Goal: Check status: Check status

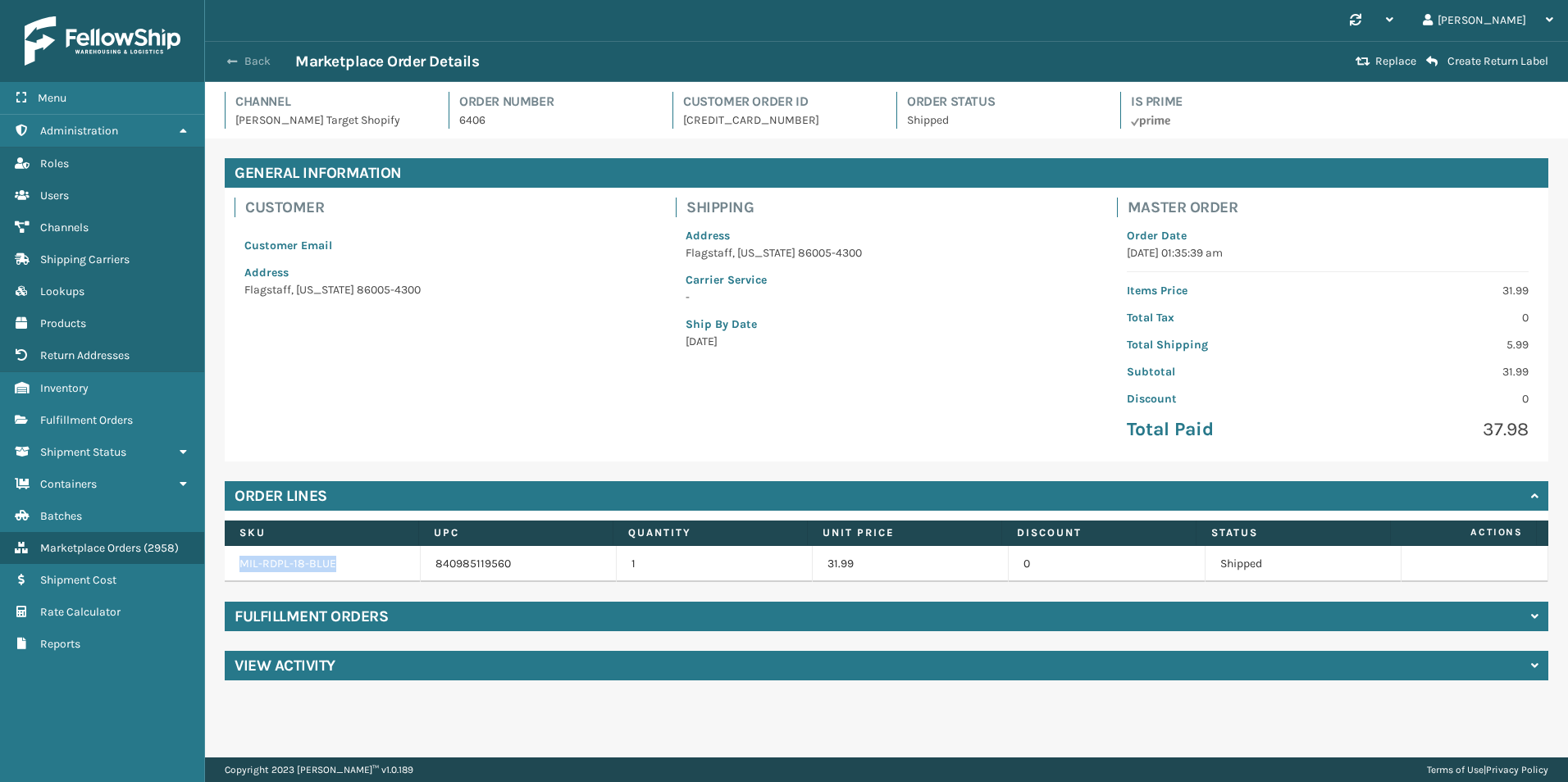
click at [260, 65] on button "Back" at bounding box center [258, 61] width 75 height 15
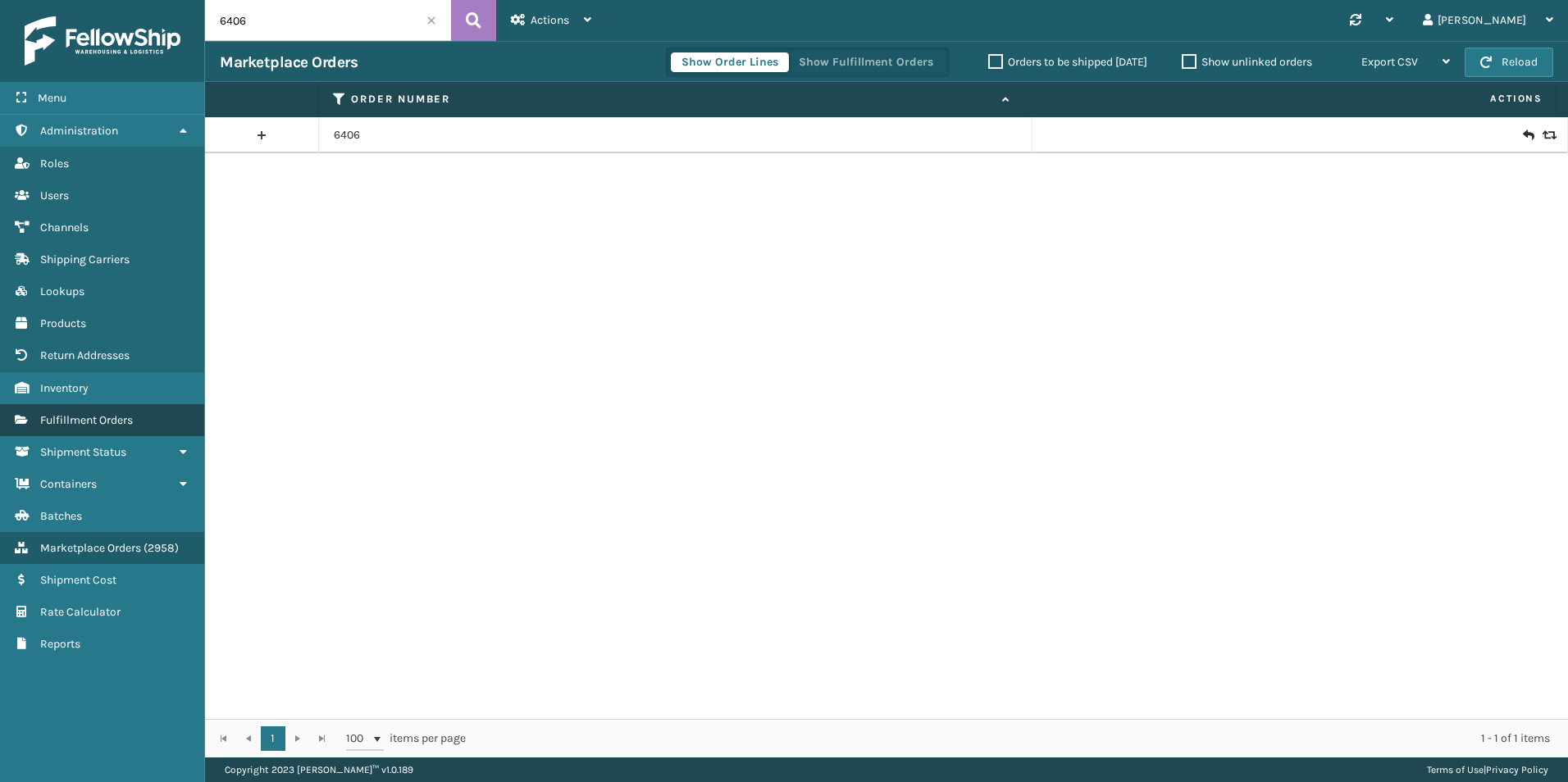
click at [130, 414] on span "Fulfillment Orders" at bounding box center [86, 421] width 92 height 14
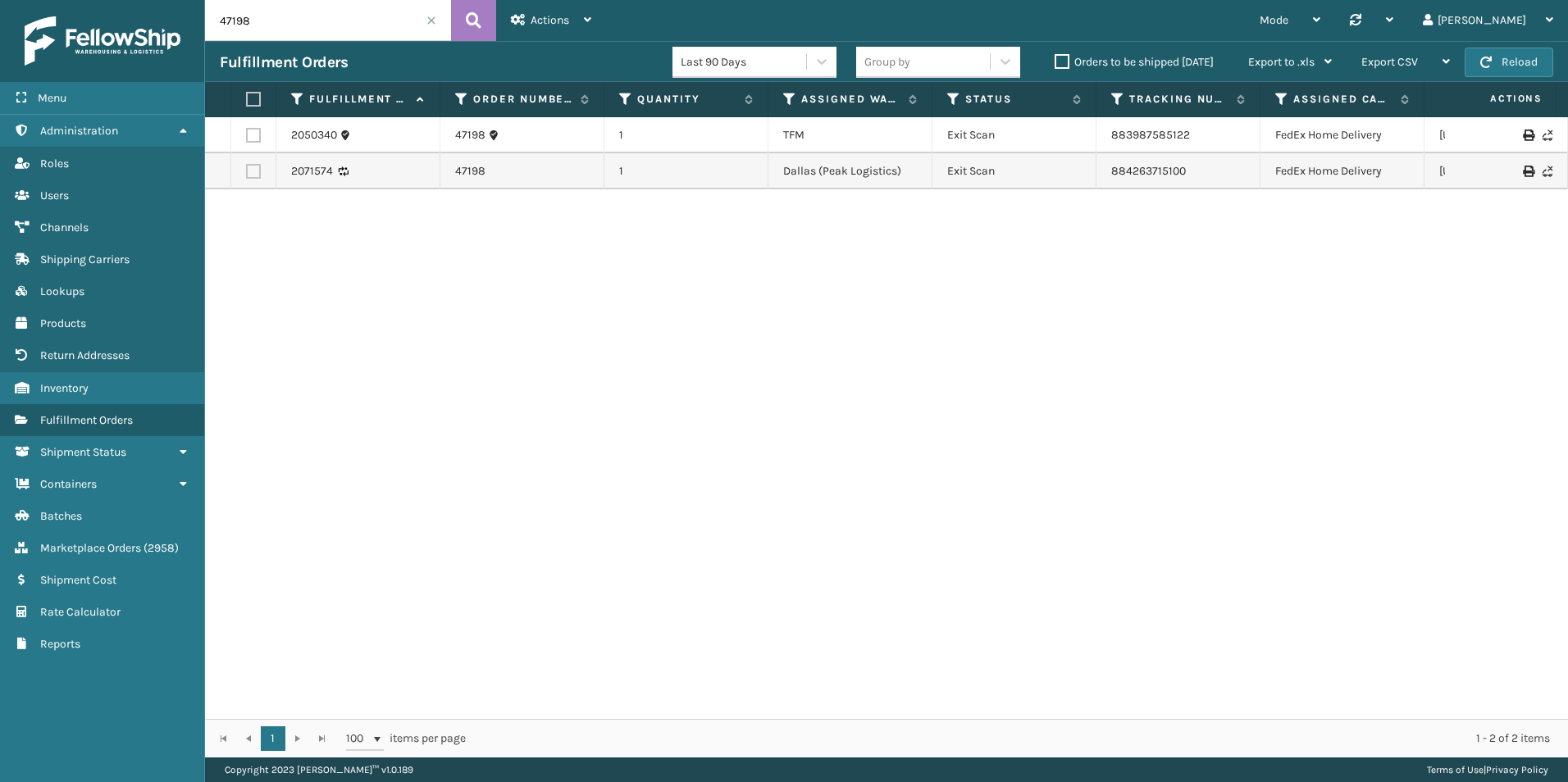
click at [324, 25] on input "47198" at bounding box center [327, 21] width 246 height 41
paste input "113-0617778-3272202"
type input "113-0617778-3272202"
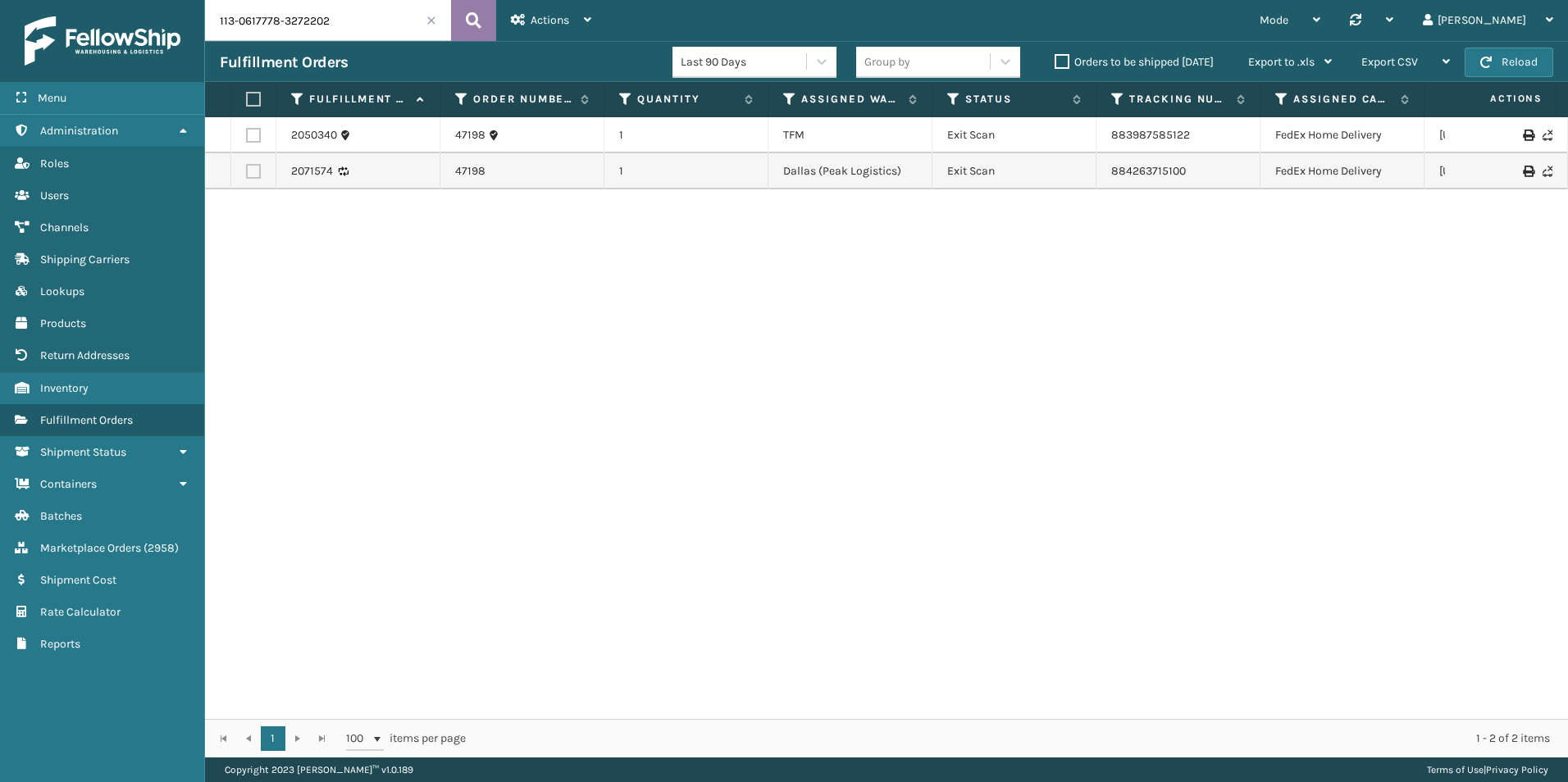
click at [490, 28] on button at bounding box center [474, 21] width 45 height 41
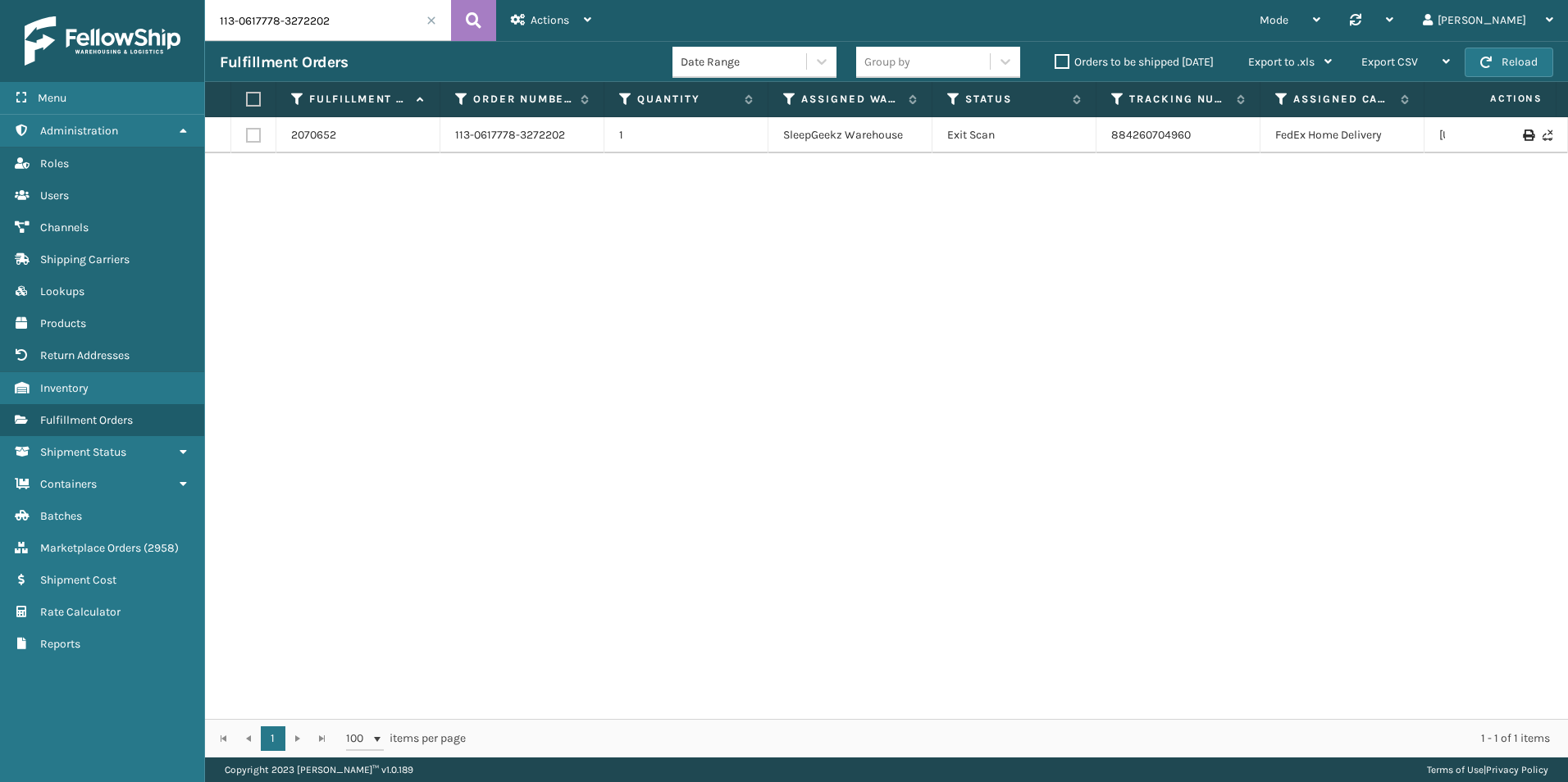
click at [1255, 320] on div "2070652 113-0617778-3272202 1 SleepGeekz Warehouse Exit Scan 884260704960 FedEx…" at bounding box center [885, 418] width 1362 height 602
